Goal: Information Seeking & Learning: Learn about a topic

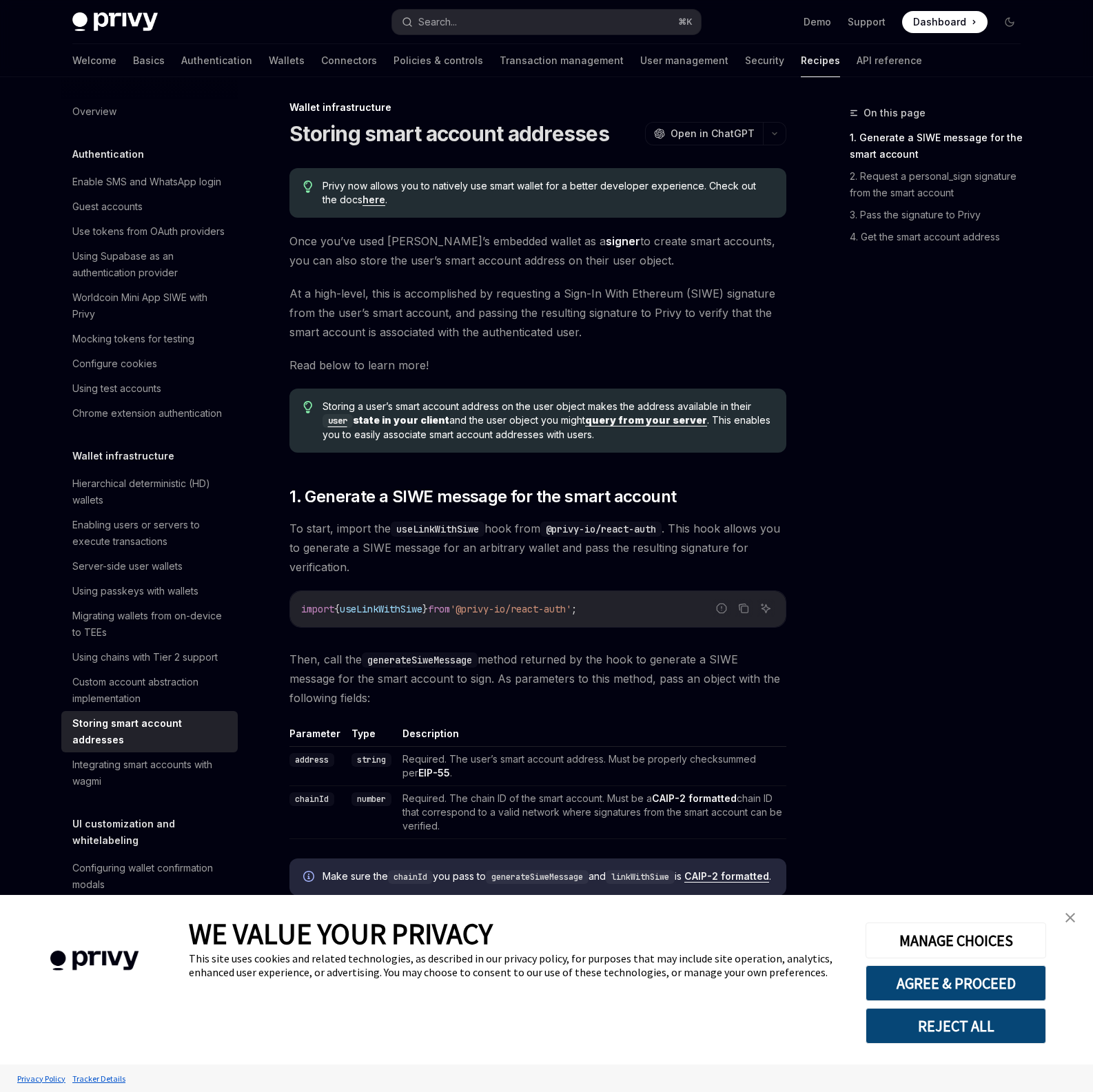
scroll to position [244, 0]
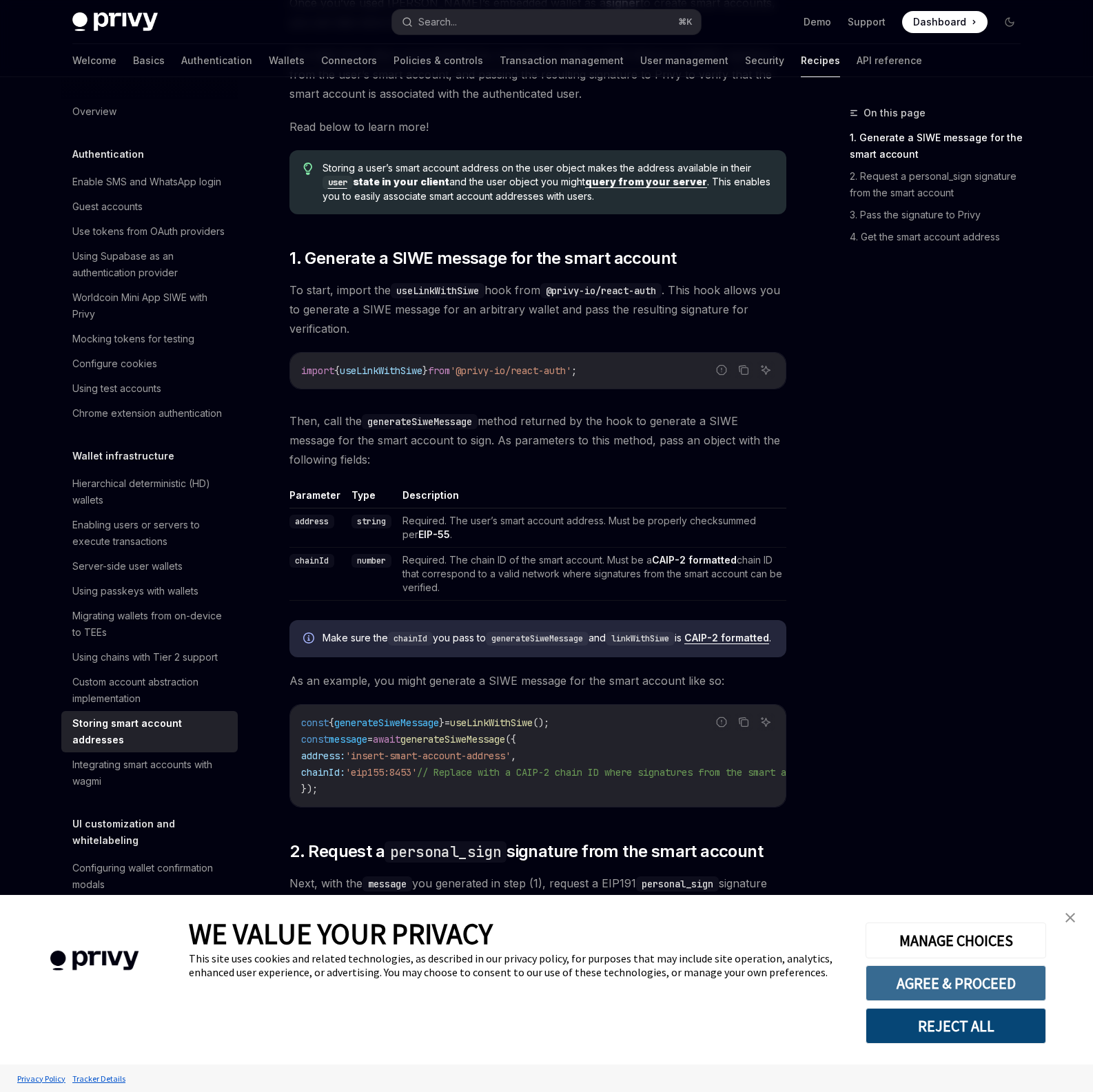
click at [993, 985] on button "AGREE & PROCEED" at bounding box center [956, 983] width 181 height 36
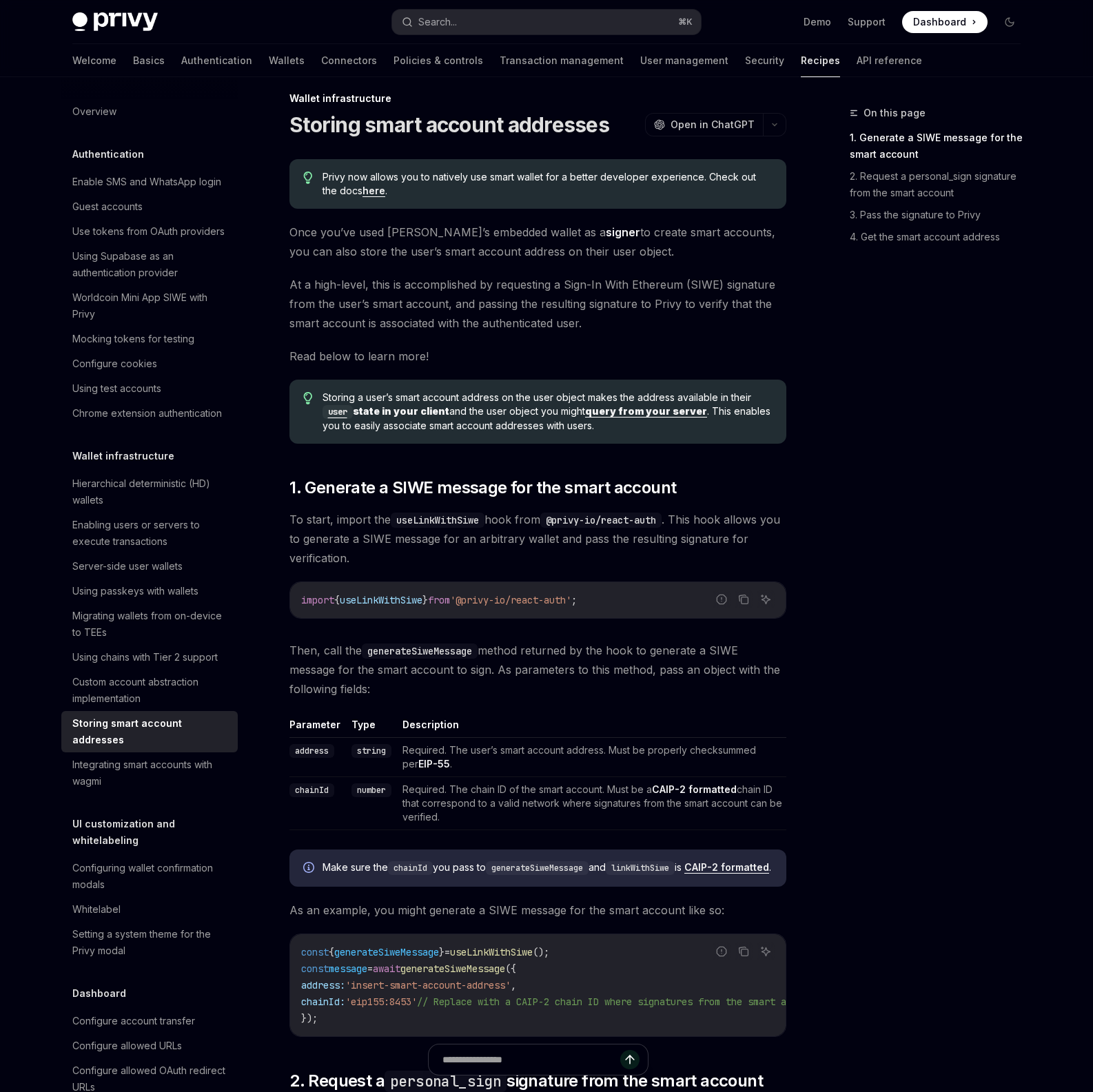
scroll to position [0, 0]
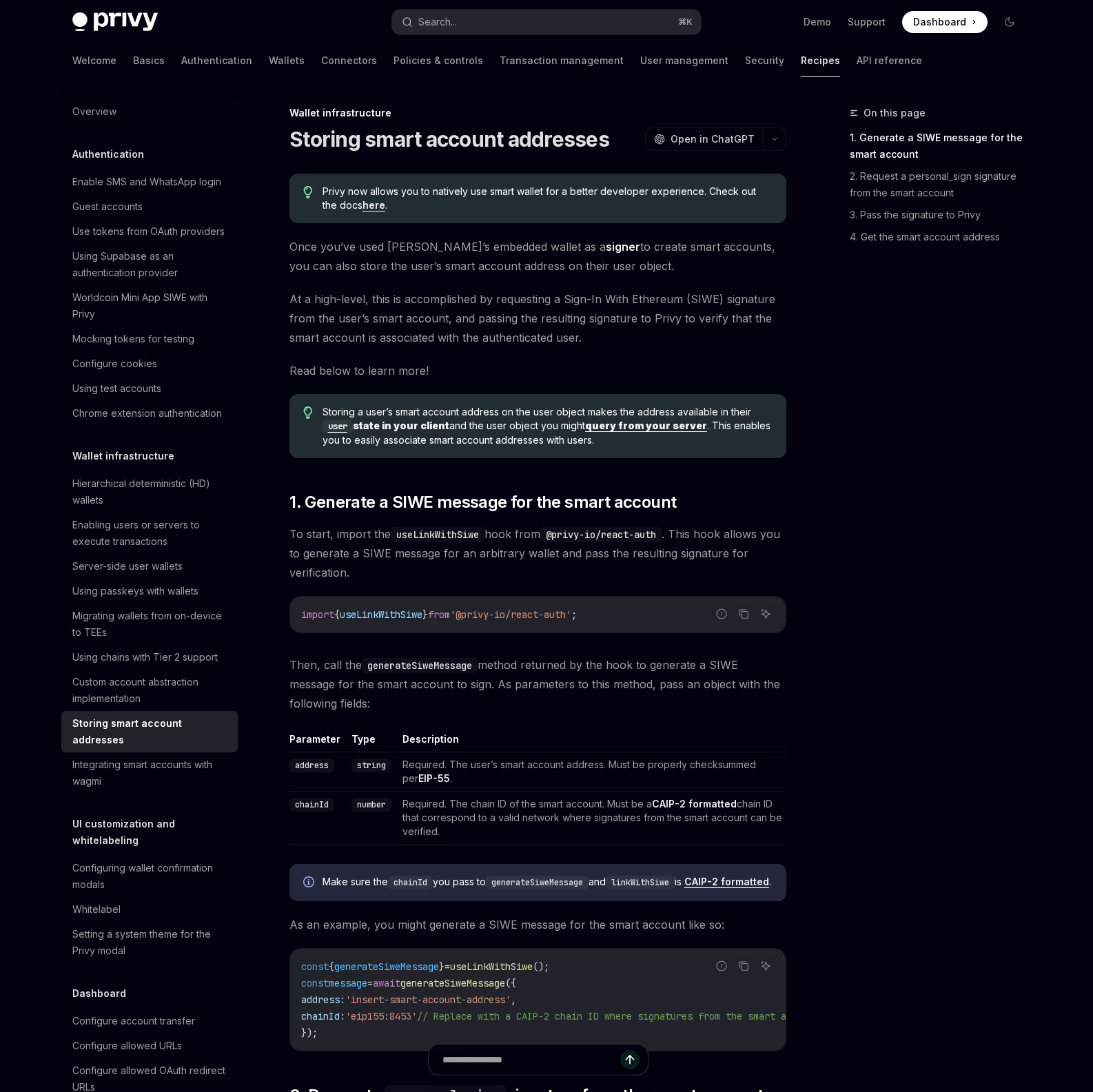
click at [448, 192] on span "Privy now allows you to natively use smart wallet for a better developer experi…" at bounding box center [547, 199] width 450 height 28
click at [497, 190] on span "Privy now allows you to natively use smart wallet for a better developer experi…" at bounding box center [547, 199] width 450 height 28
click at [519, 189] on span "Privy now allows you to natively use smart wallet for a better developer experi…" at bounding box center [547, 199] width 450 height 28
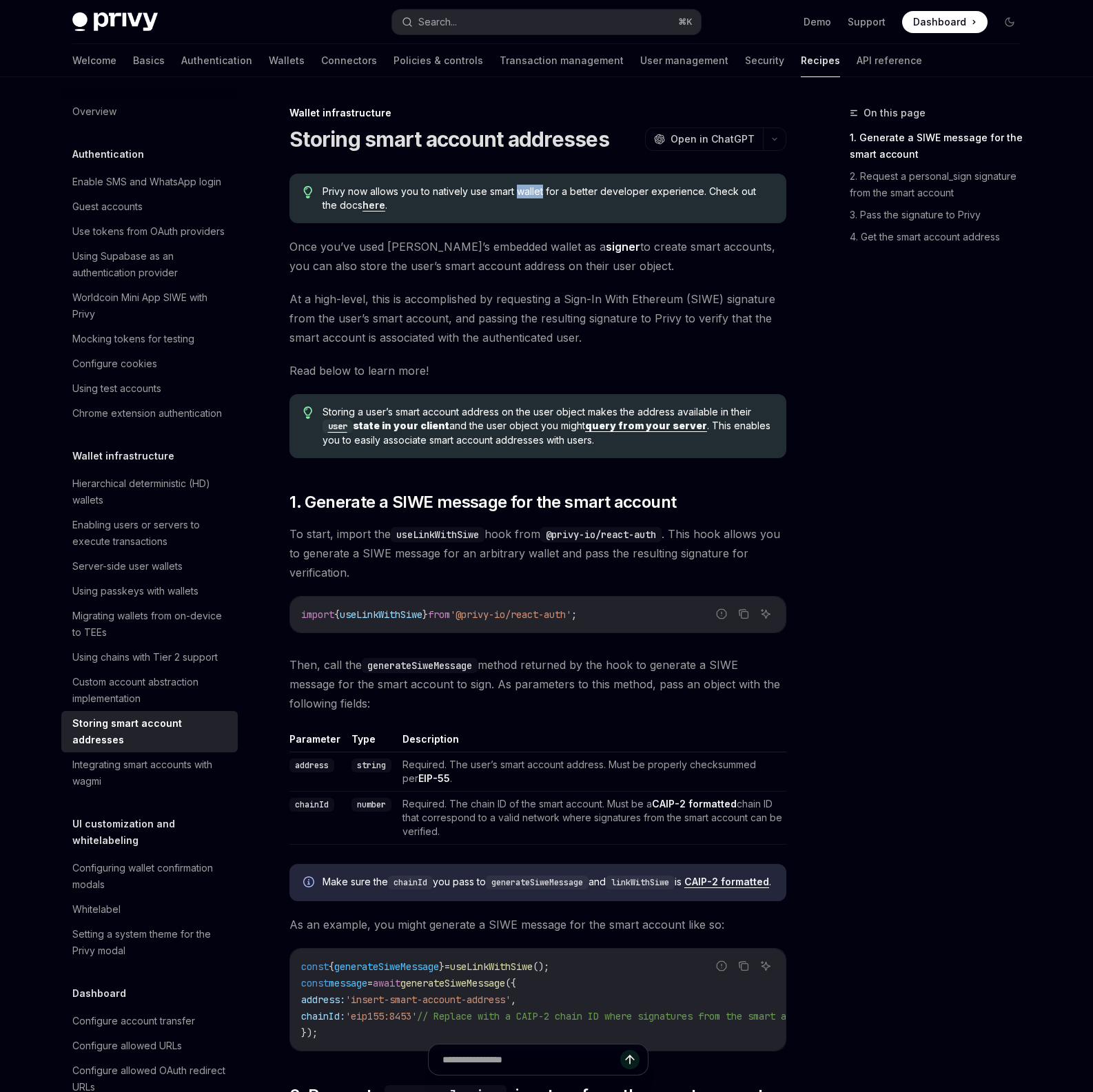
click at [519, 189] on span "Privy now allows you to natively use smart wallet for a better developer experi…" at bounding box center [547, 199] width 450 height 28
click at [674, 183] on div "Privy now allows you to natively use smart wallet for a better developer experi…" at bounding box center [537, 198] width 497 height 49
click at [671, 194] on span "Privy now allows you to natively use smart wallet for a better developer experi…" at bounding box center [547, 199] width 450 height 28
